Goal: Information Seeking & Learning: Learn about a topic

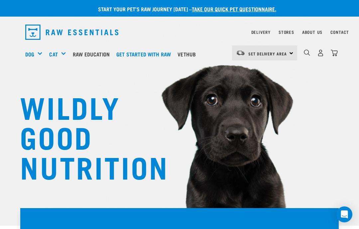
click at [294, 29] on div "Stores" at bounding box center [286, 32] width 16 height 8
click at [287, 33] on link "Stores" at bounding box center [286, 32] width 16 height 2
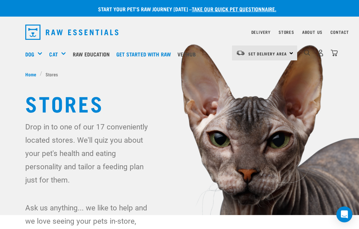
click at [54, 71] on li "Stores" at bounding box center [51, 74] width 22 height 7
click at [0, 0] on h5 "Wildly Good Meal Packs" at bounding box center [0, 0] width 0 height 0
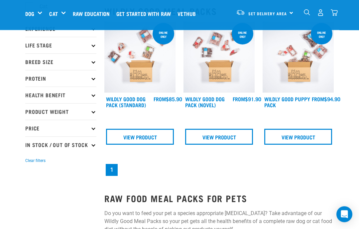
scroll to position [78, 0]
click at [0, 0] on div "Mixes & Minces" at bounding box center [0, 0] width 0 height 0
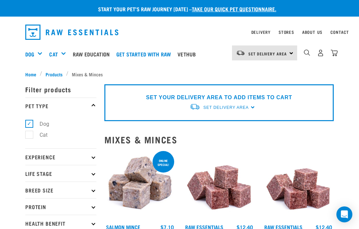
click at [158, 53] on link "Get started with Raw" at bounding box center [145, 54] width 61 height 27
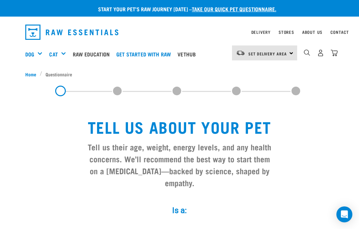
click at [96, 54] on link "Raw Education" at bounding box center [93, 54] width 44 height 27
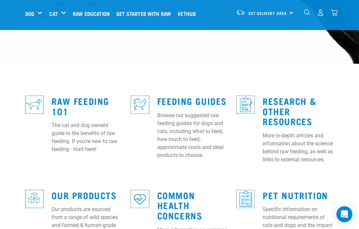
scroll to position [152, 0]
click at [93, 122] on p "The cat and dog owners' guide to the benefits of raw feeding. If you're new to …" at bounding box center [87, 138] width 71 height 32
click at [70, 98] on link "Raw Feeding 101" at bounding box center [80, 105] width 57 height 15
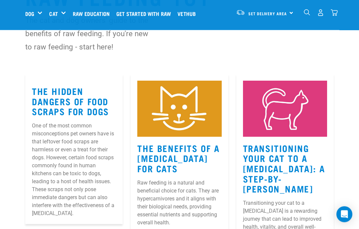
scroll to position [56, 0]
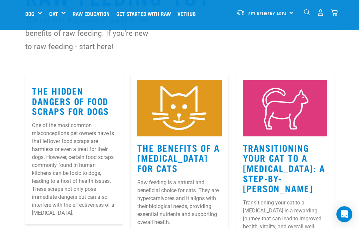
click at [74, 187] on p "One of the most common misconceptions pet owners have is that leftover food scr…" at bounding box center [74, 170] width 84 height 96
click at [74, 182] on p "One of the most common misconceptions pet owners have is that leftover food scr…" at bounding box center [74, 170] width 84 height 96
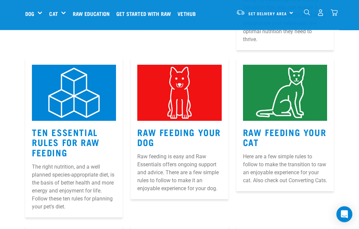
scroll to position [291, 0]
click at [91, 137] on h3 "Ten Essential Rules for Raw Feeding" at bounding box center [74, 142] width 84 height 31
click at [88, 78] on img at bounding box center [74, 93] width 84 height 56
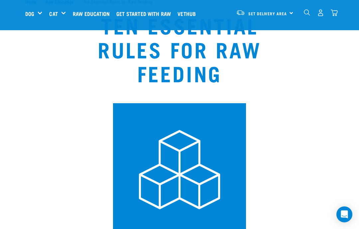
scroll to position [21, 0]
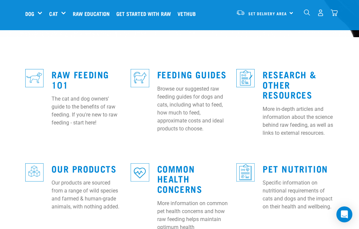
click at [104, 76] on div "Raw Feeding 101 The cat and dog owners' guide to the benefits of raw feeding. I…" at bounding box center [87, 96] width 79 height 72
click at [76, 60] on div "Raw Feeding 101 The cat and dog owners' guide to the benefits of raw feeding. I…" at bounding box center [87, 96] width 79 height 72
click at [90, 72] on link "Raw Feeding 101" at bounding box center [80, 79] width 57 height 15
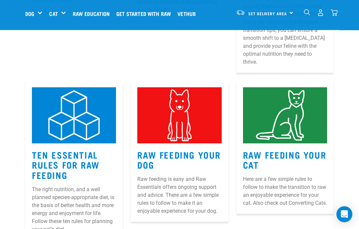
scroll to position [269, 0]
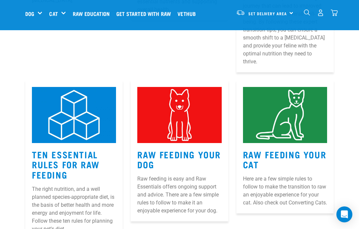
click at [196, 113] on img at bounding box center [179, 115] width 84 height 56
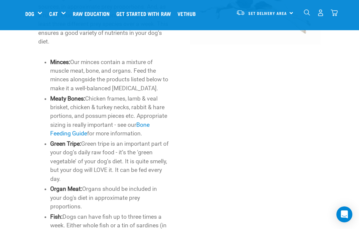
scroll to position [372, 0]
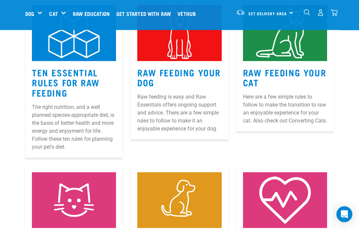
scroll to position [351, 0]
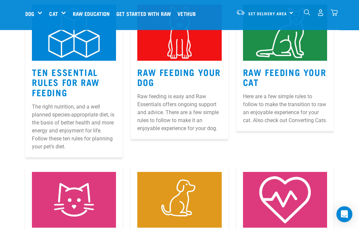
click at [85, 70] on link "Ten Essential Rules for Raw Feeding" at bounding box center [66, 82] width 68 height 25
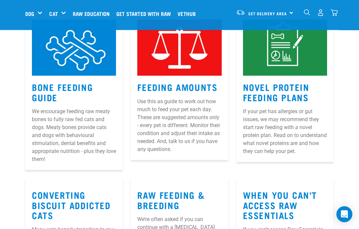
scroll to position [663, 0]
click at [293, 197] on link "When You Can't Access Raw Essentials" at bounding box center [280, 204] width 74 height 25
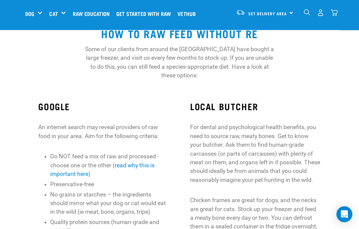
scroll to position [111, 0]
click at [135, 162] on link "read why this is important here" at bounding box center [102, 169] width 104 height 15
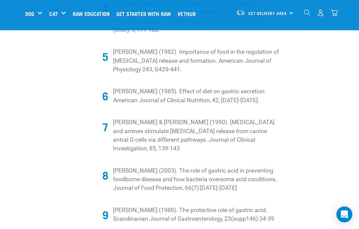
scroll to position [1371, 0]
